Goal: Navigation & Orientation: Go to known website

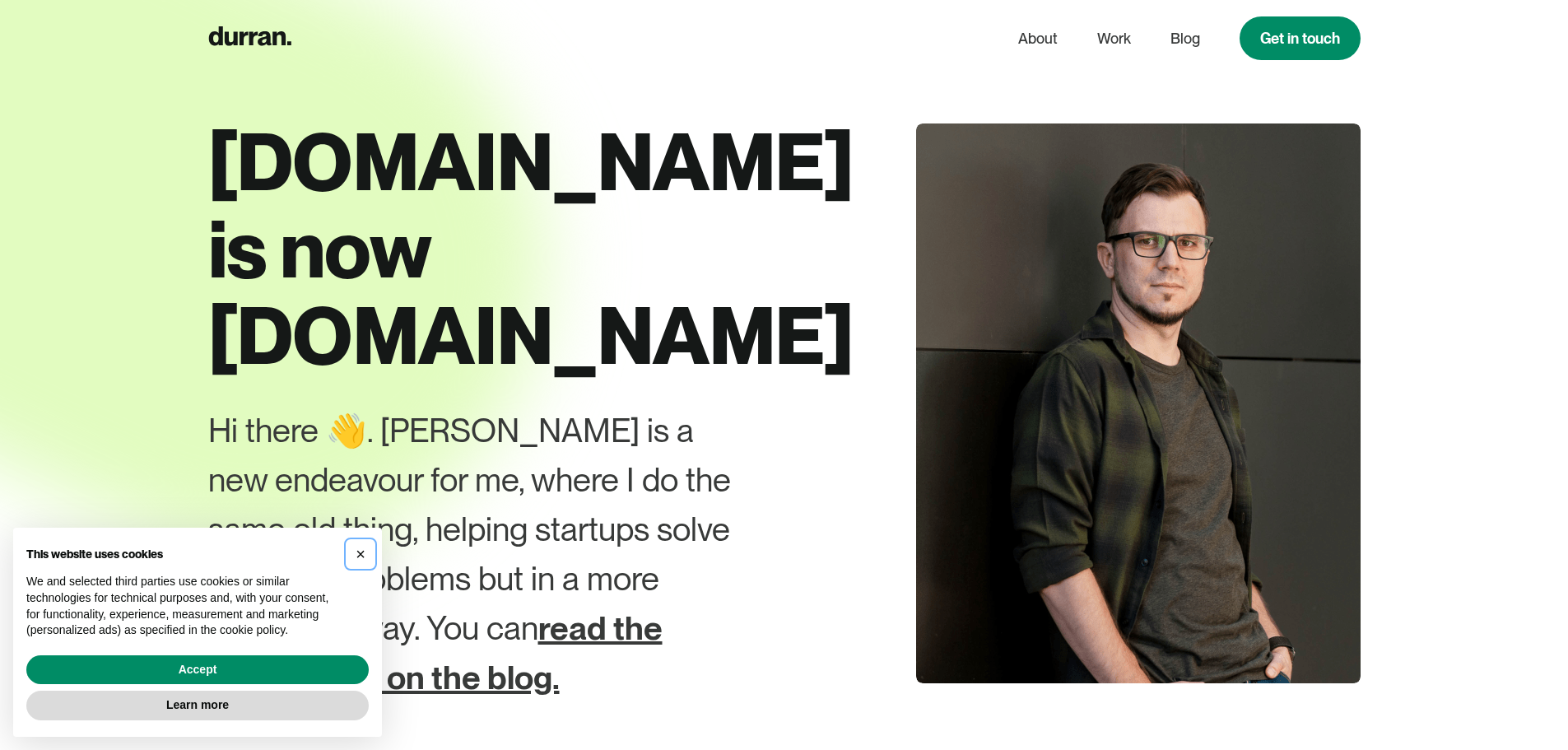
click at [367, 549] on button "×" at bounding box center [361, 554] width 26 height 26
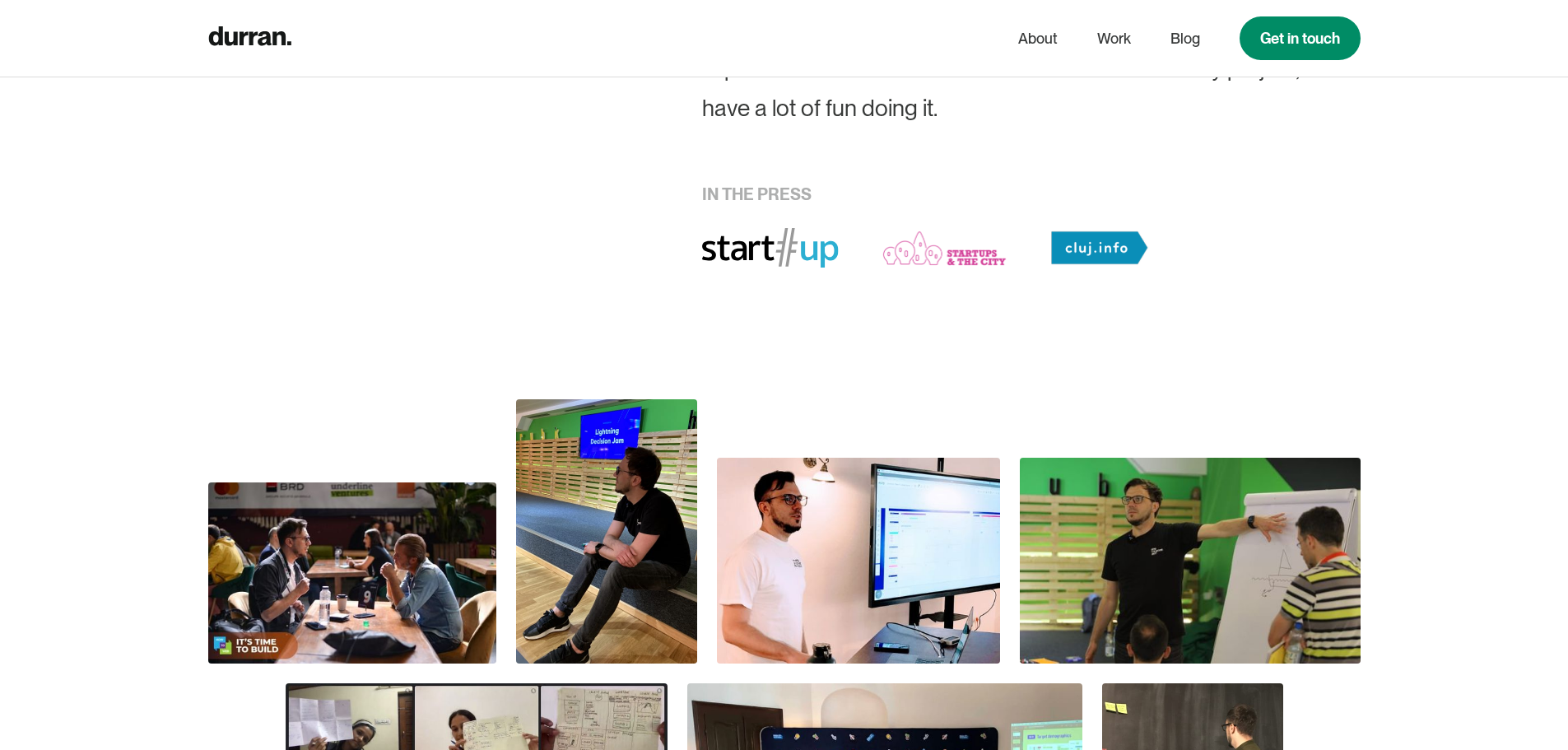
scroll to position [1235, 0]
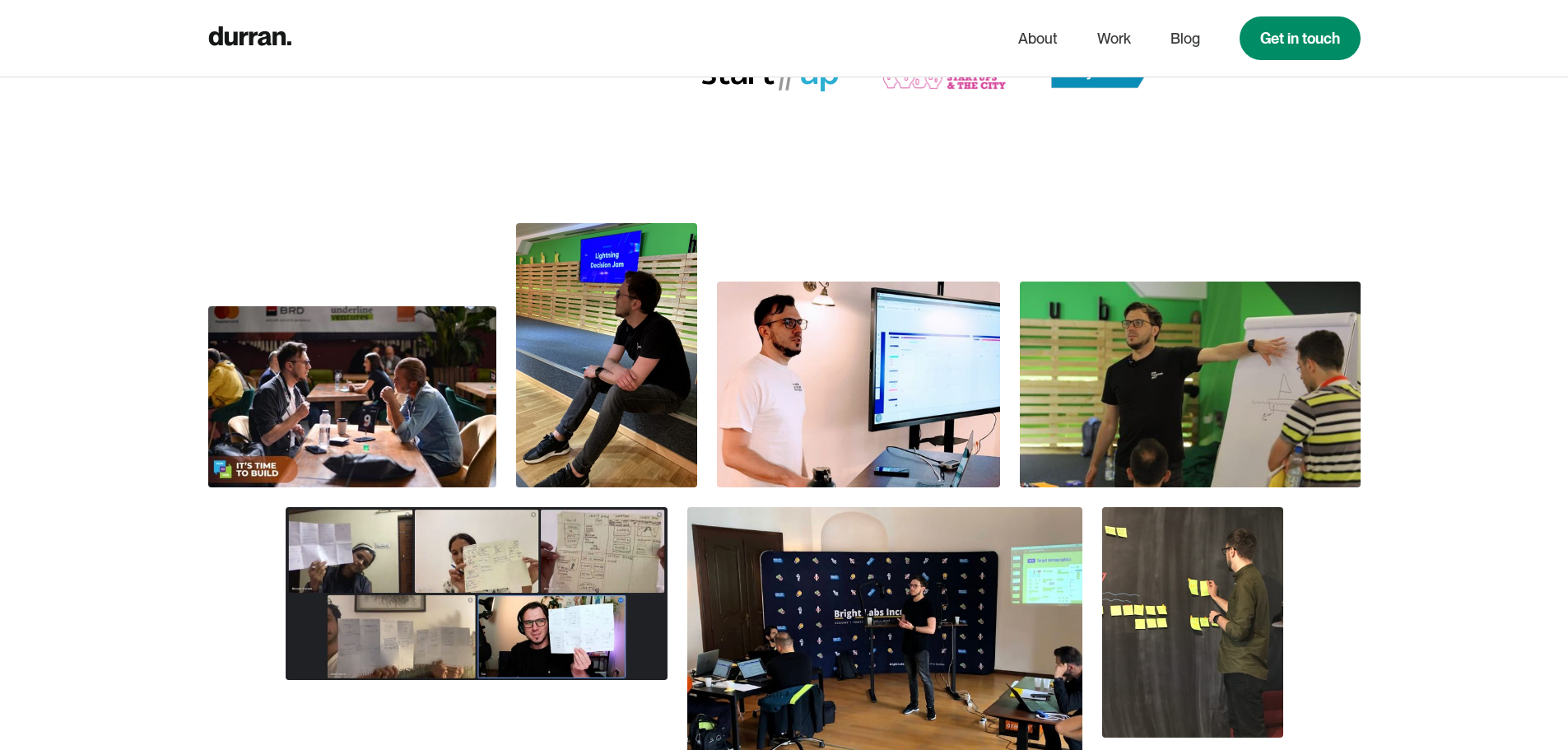
click at [878, 345] on img at bounding box center [858, 384] width 283 height 206
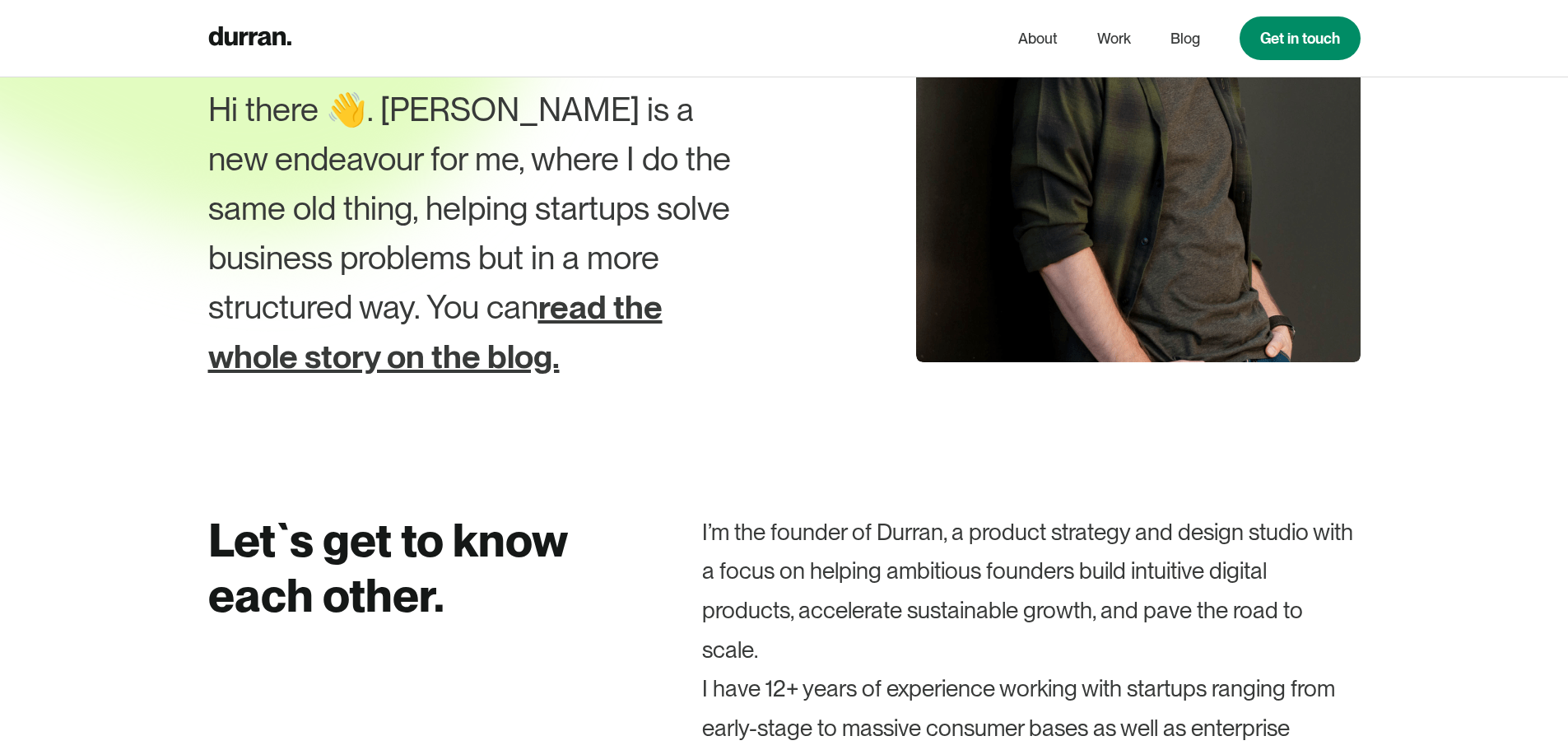
scroll to position [0, 0]
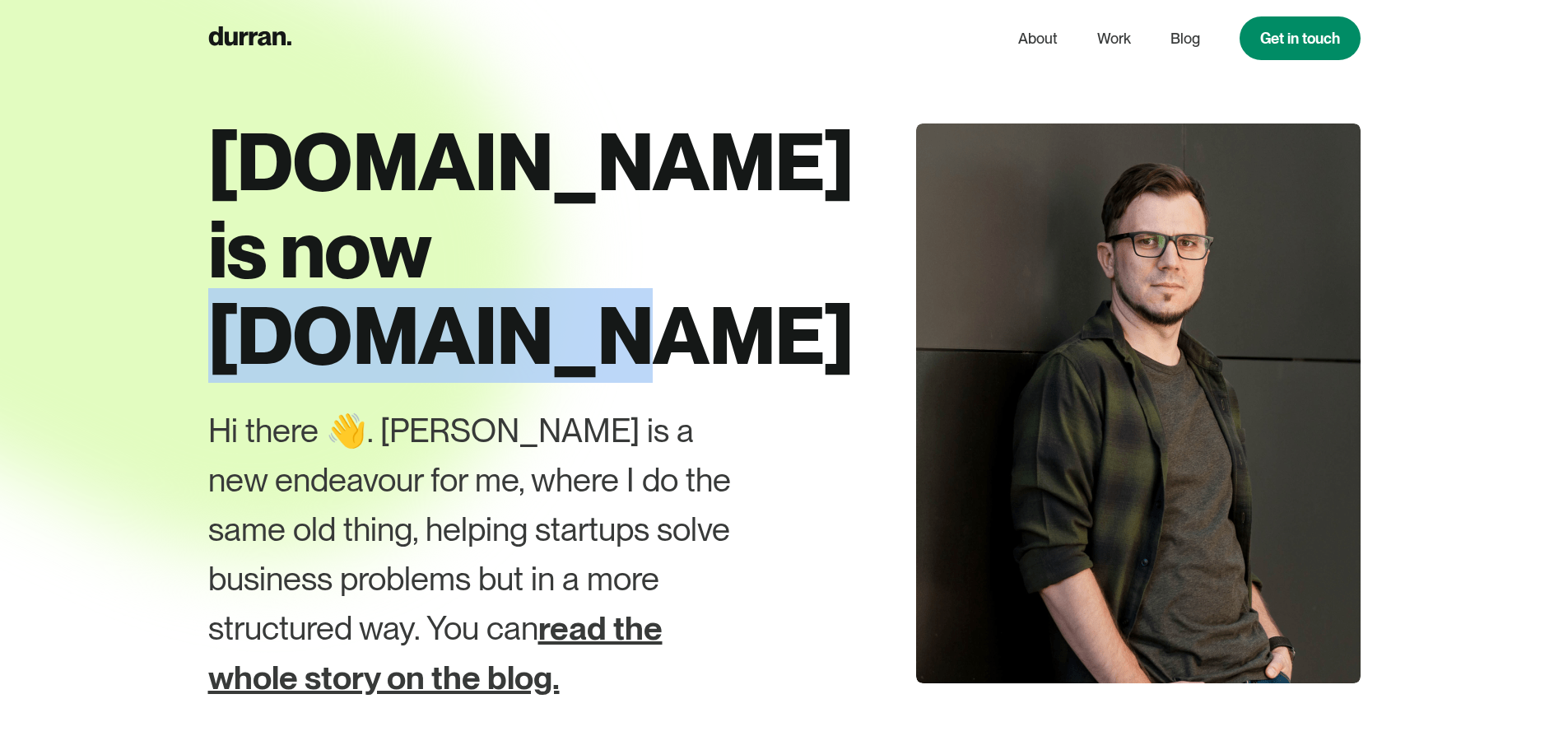
drag, startPoint x: 385, startPoint y: 273, endPoint x: 700, endPoint y: 262, distance: 315.2
click at [700, 262] on h1 "daniandor.com is now durran.co" at bounding box center [513, 249] width 609 height 261
copy h1 "durran.co"
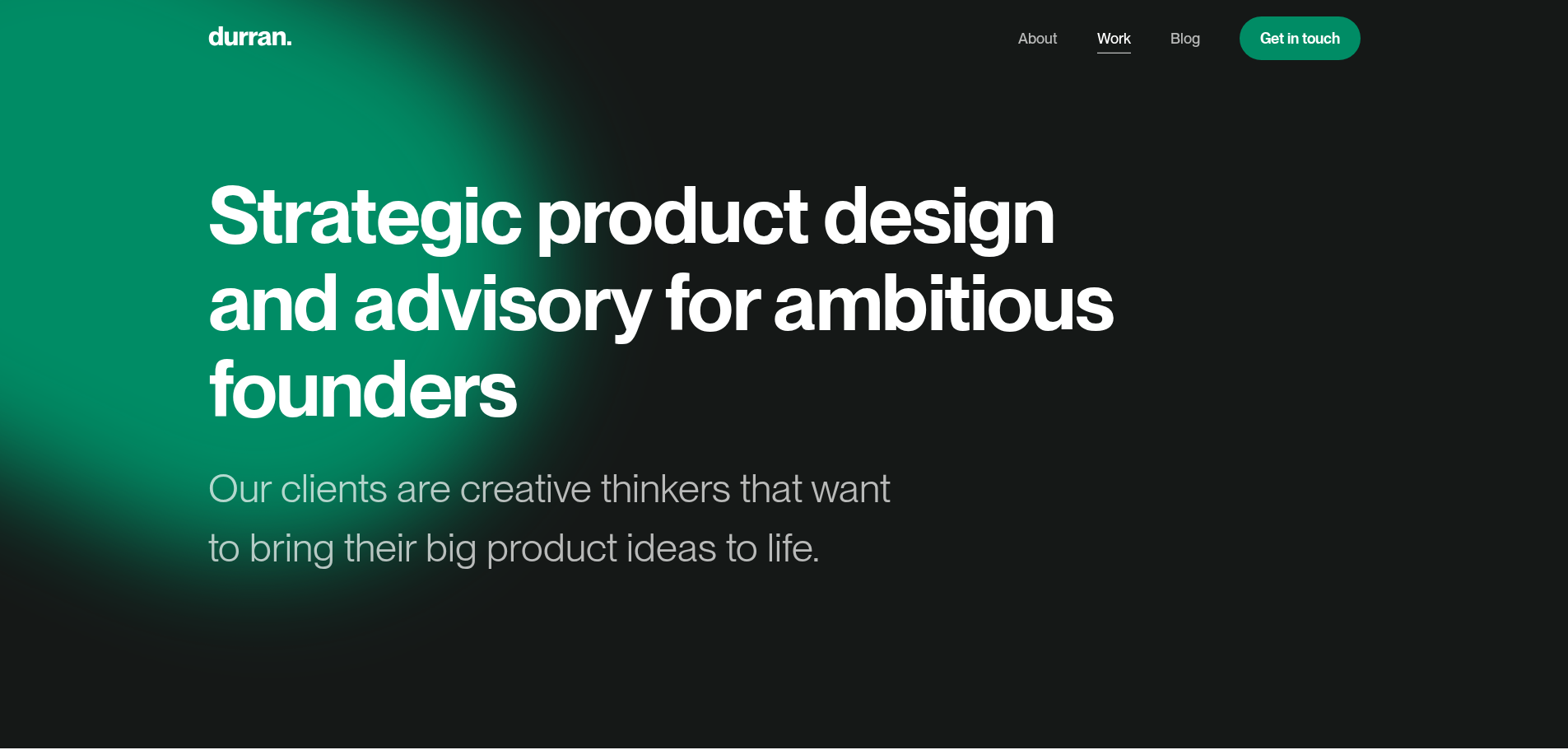
click at [1125, 37] on link "Work" at bounding box center [1114, 39] width 34 height 31
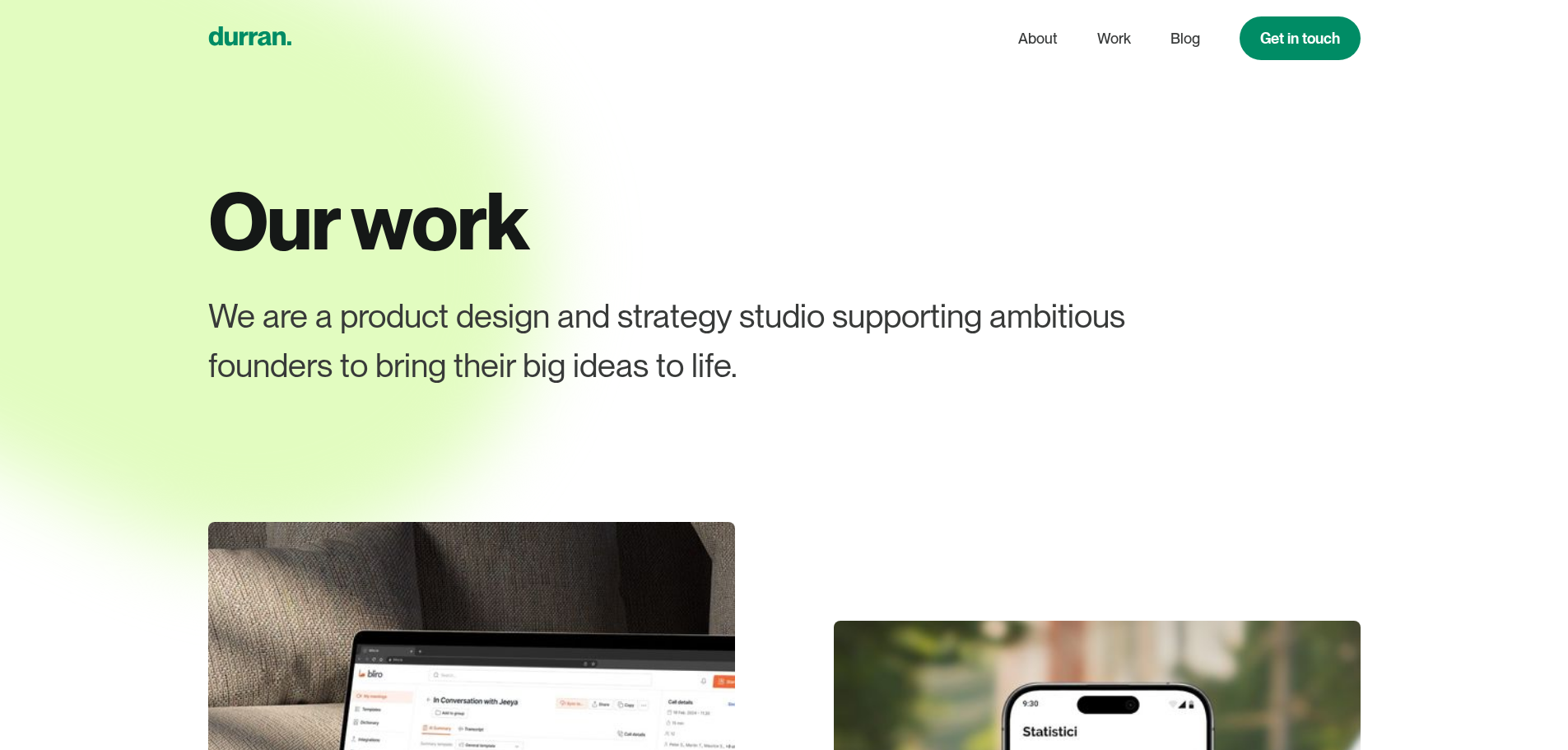
click at [287, 43] on icon "home" at bounding box center [250, 36] width 83 height 20
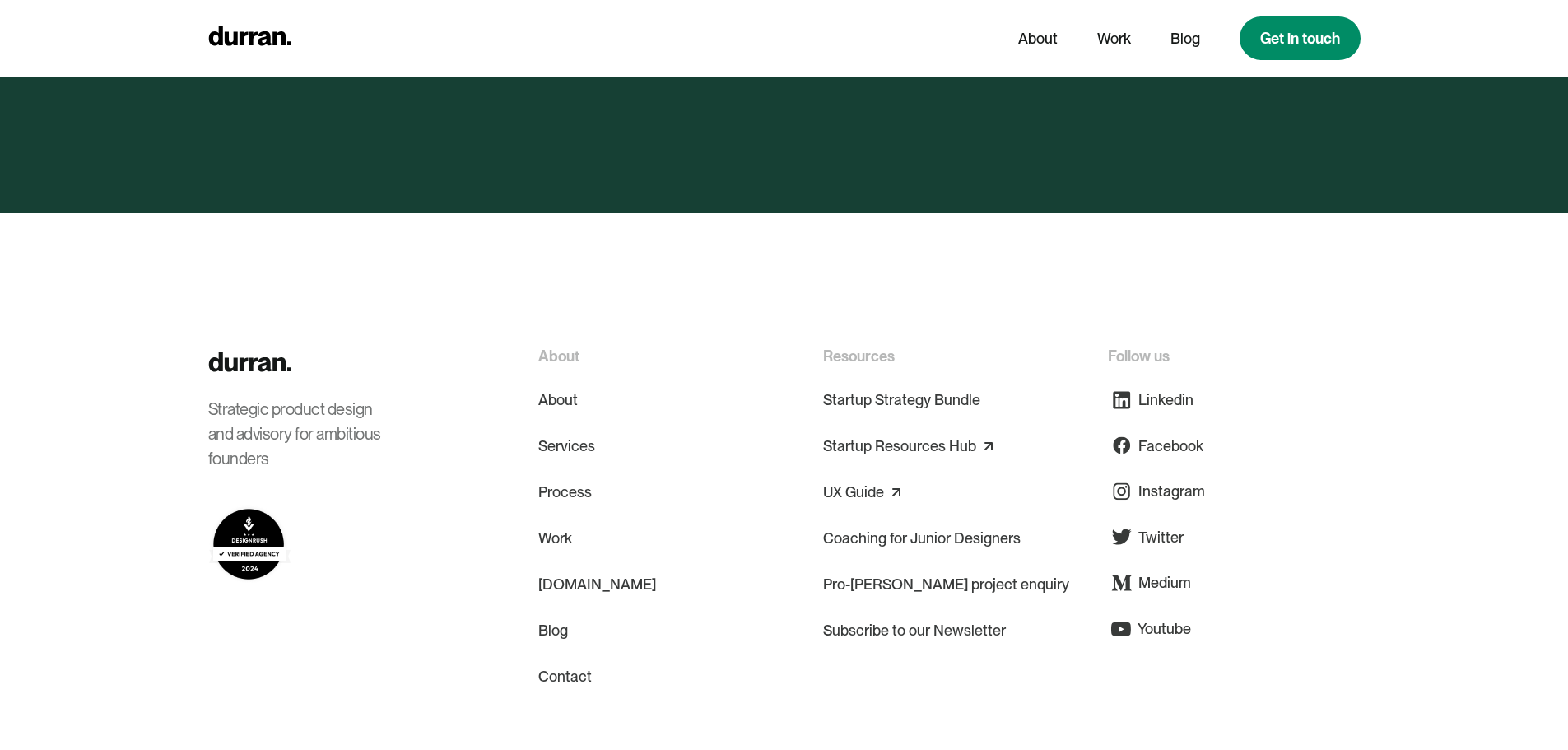
scroll to position [8018, 0]
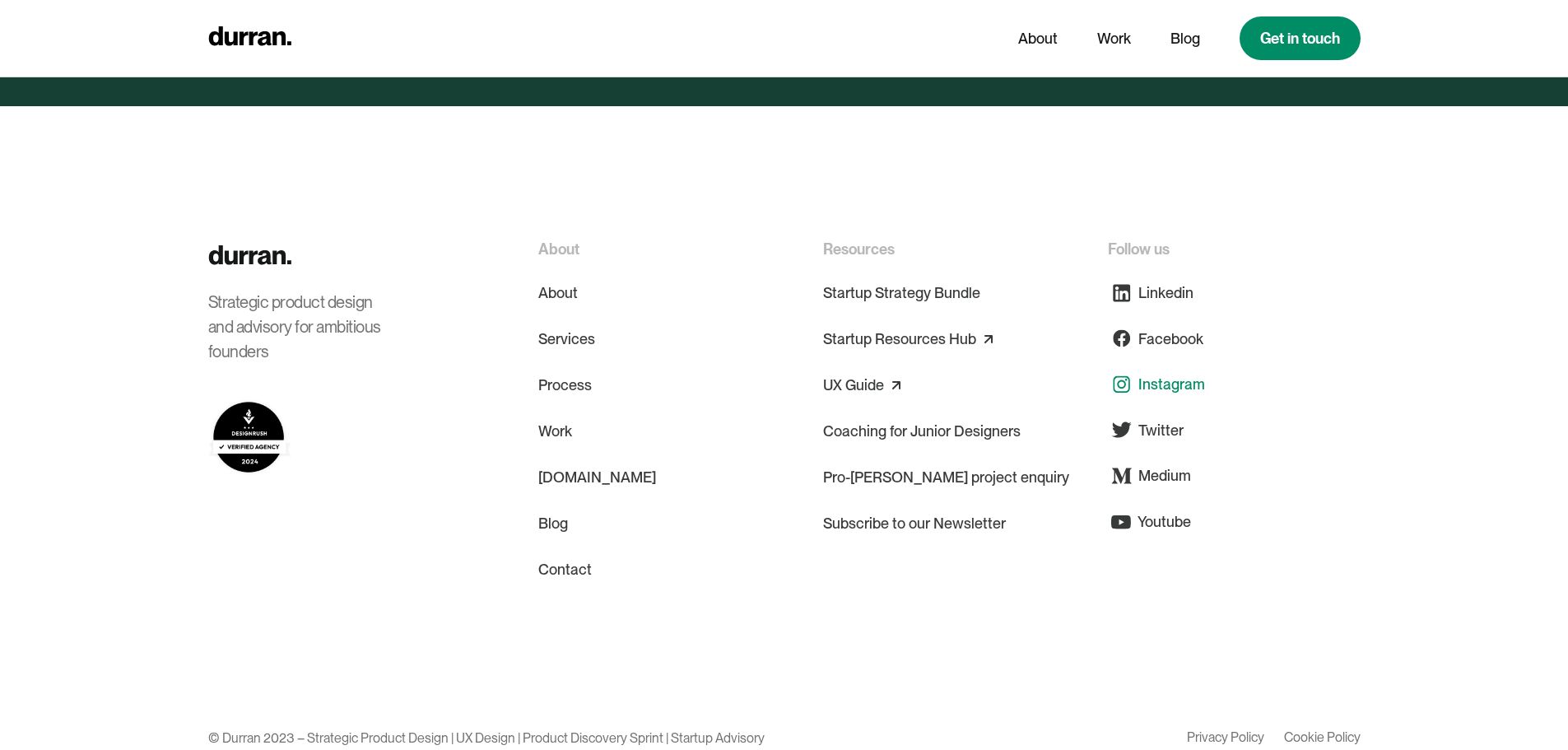
click at [1182, 373] on div "Instagram" at bounding box center [1171, 384] width 67 height 23
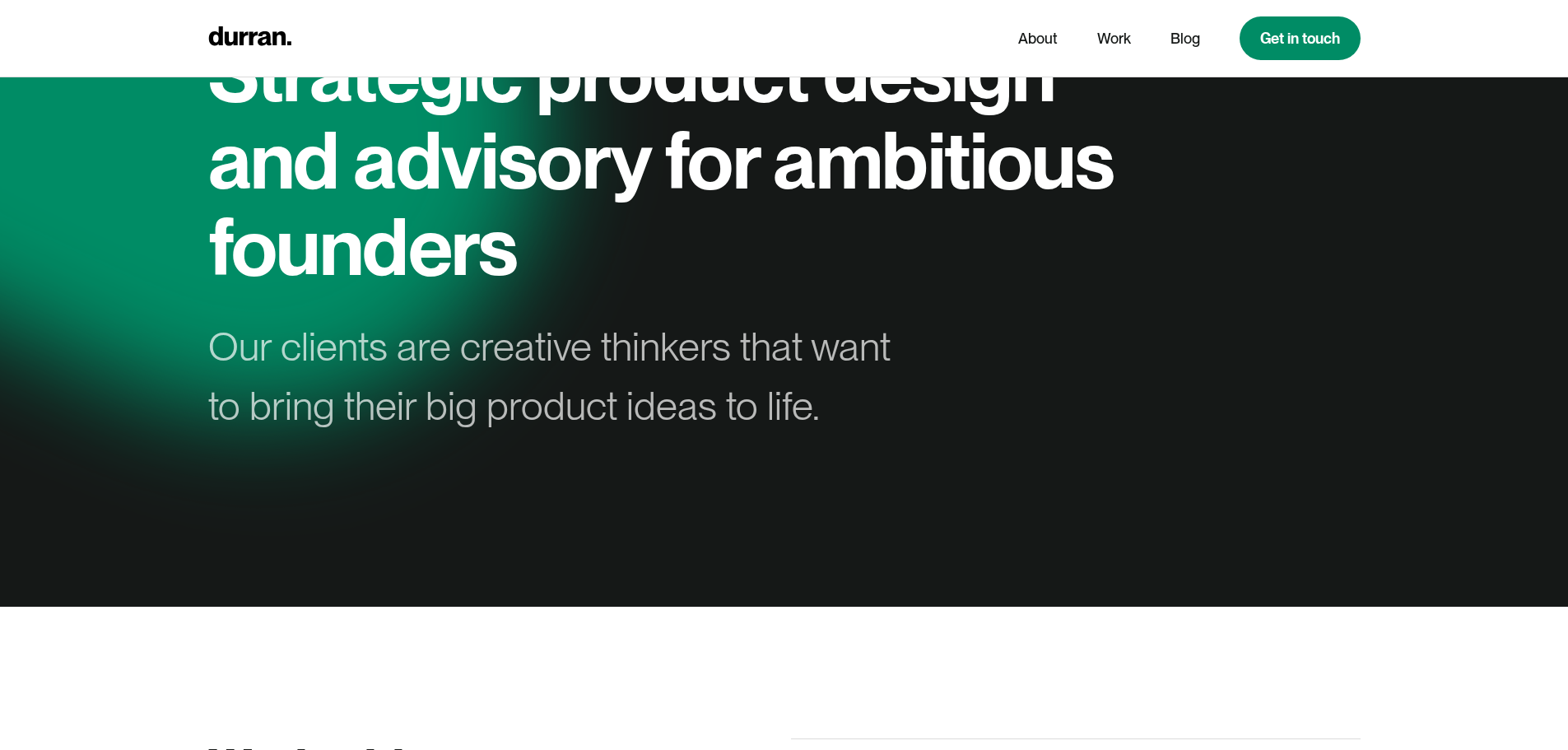
scroll to position [0, 0]
